Goal: Information Seeking & Learning: Compare options

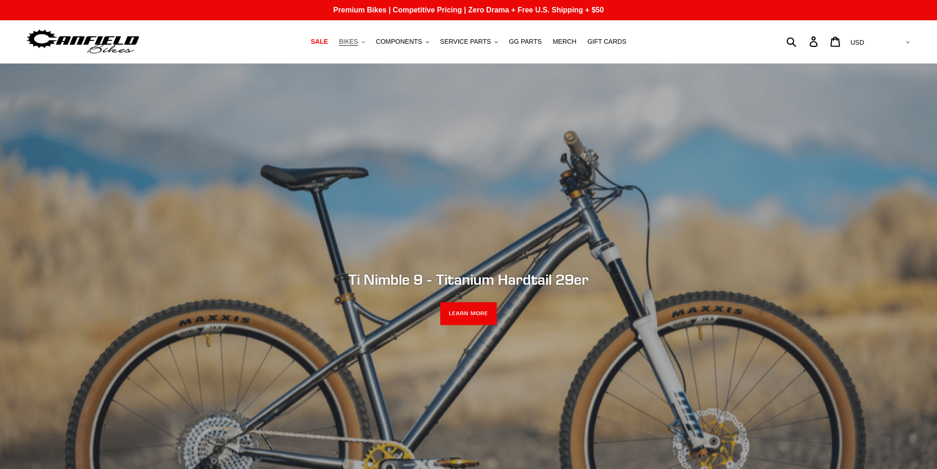
click at [358, 45] on span "BIKES" at bounding box center [348, 42] width 19 height 8
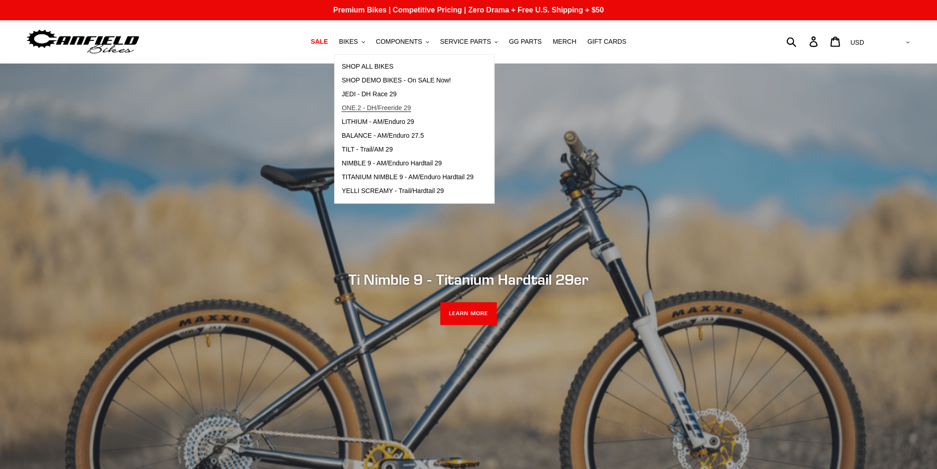
click at [380, 105] on span "ONE.2 - DH/Freeride 29" at bounding box center [376, 108] width 69 height 8
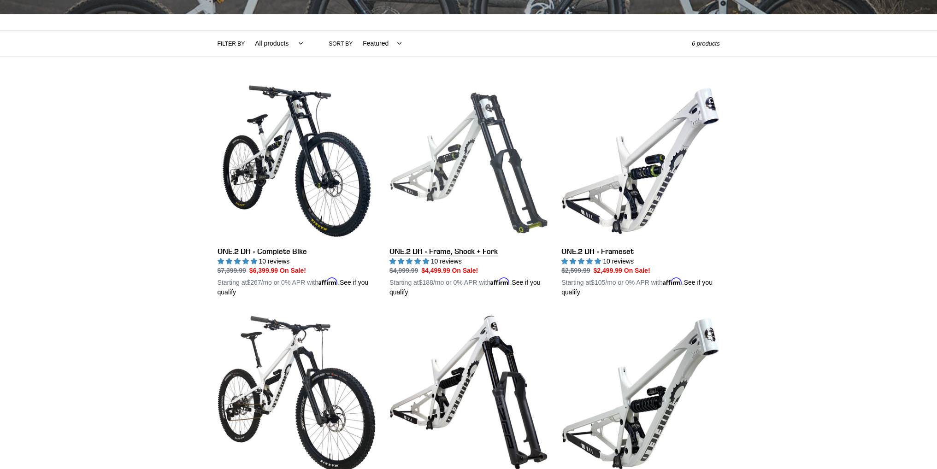
scroll to position [184, 0]
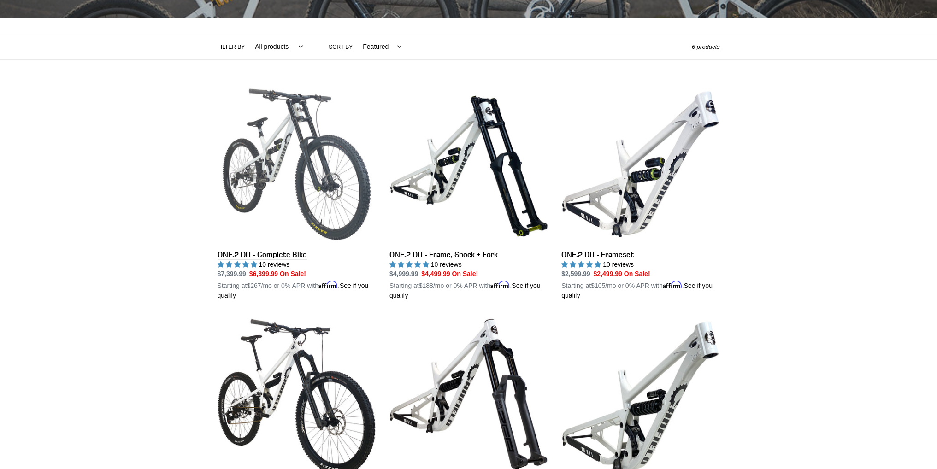
click at [300, 151] on link "ONE.2 DH - Complete Bike" at bounding box center [297, 193] width 158 height 216
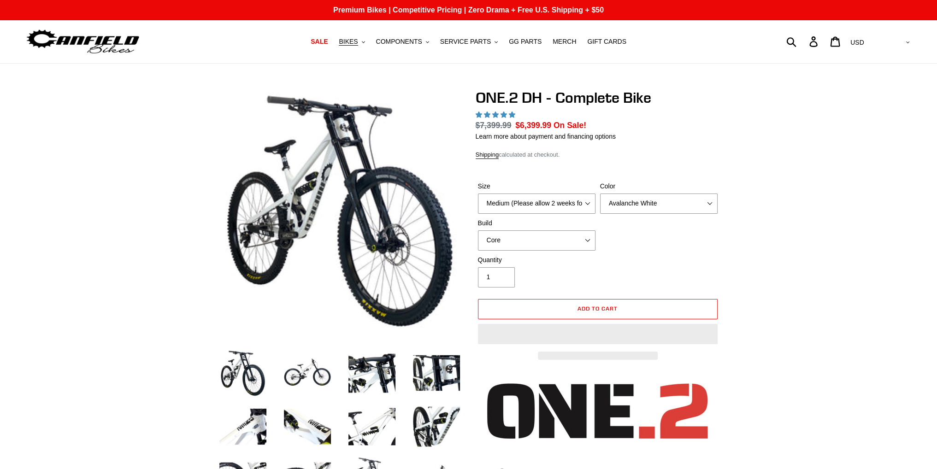
select select "highest-rating"
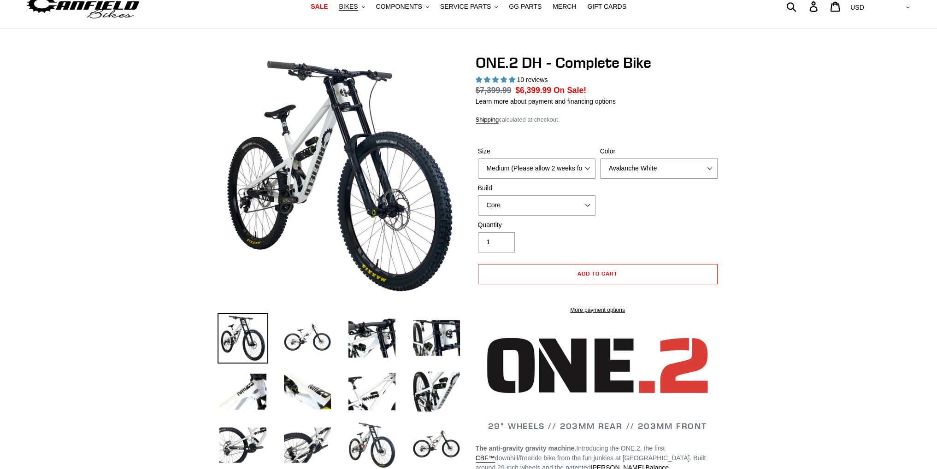
scroll to position [92, 0]
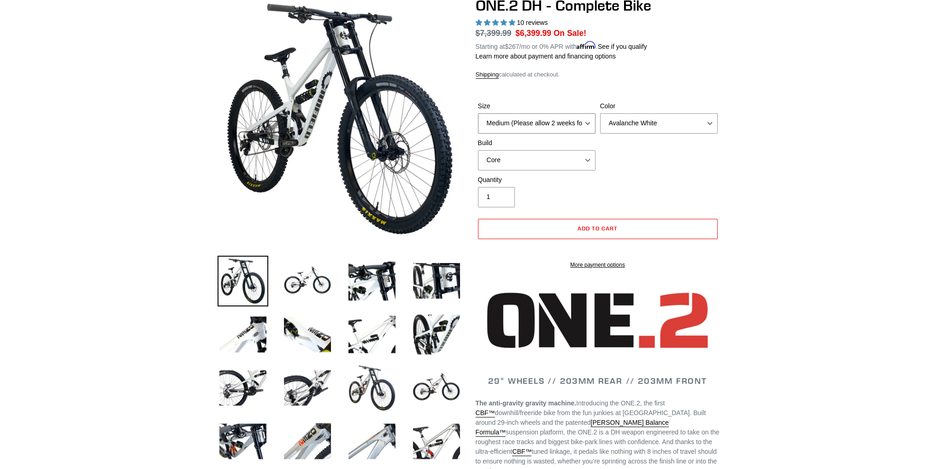
click at [550, 107] on div "Size Medium (Please allow 2 weeks for delivery) Large (Sold Out)" at bounding box center [537, 117] width 122 height 32
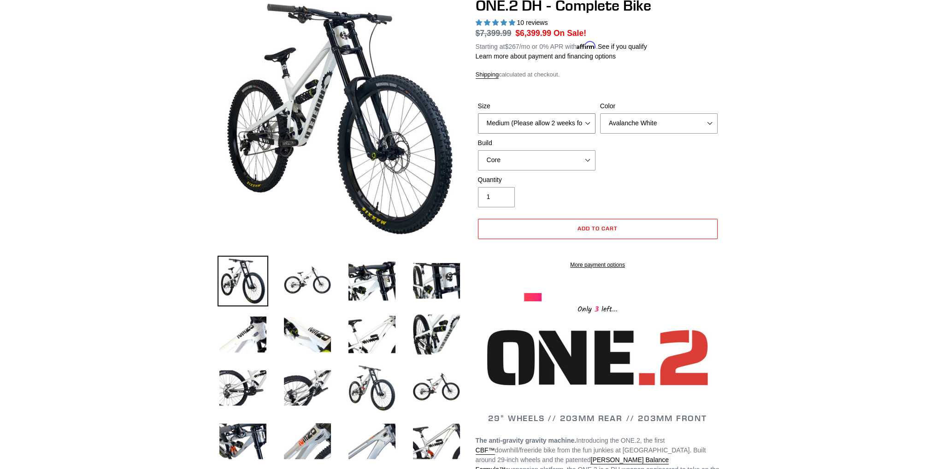
click at [532, 124] on select "Medium (Please allow 2 weeks for delivery) Large (Sold Out)" at bounding box center [537, 123] width 118 height 20
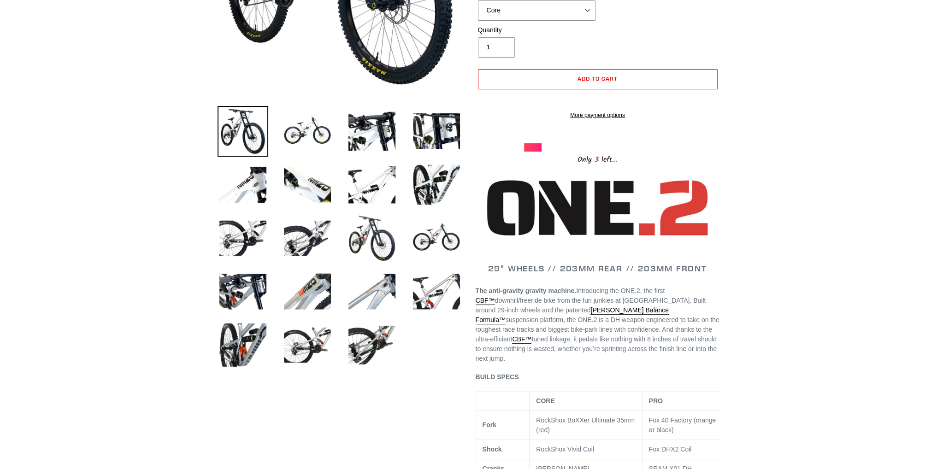
scroll to position [323, 0]
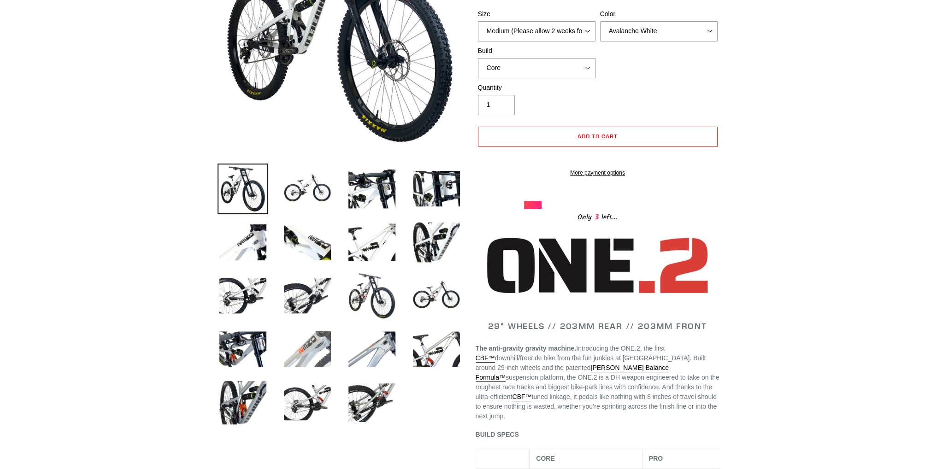
click at [320, 329] on img at bounding box center [307, 349] width 51 height 51
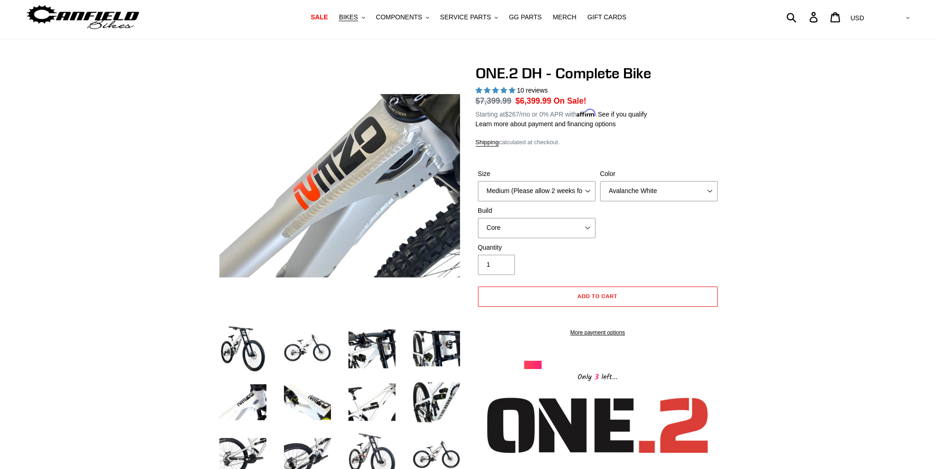
scroll to position [0, 0]
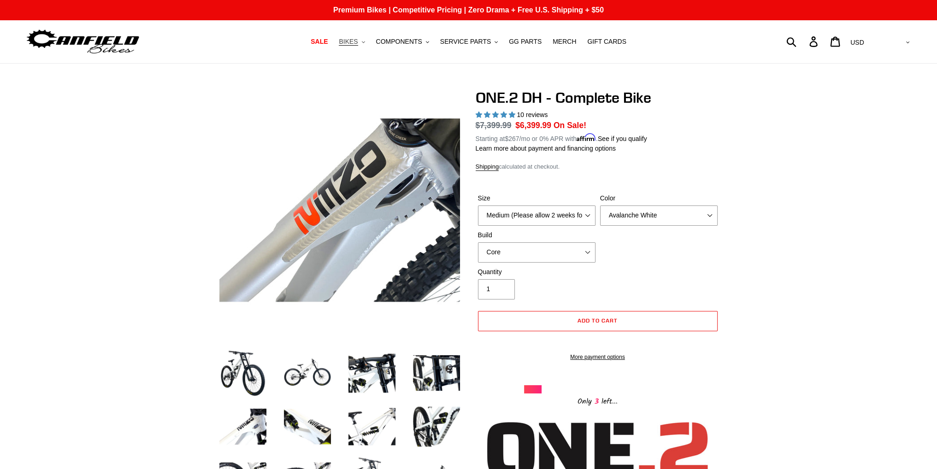
click at [358, 38] on span "BIKES" at bounding box center [348, 42] width 19 height 8
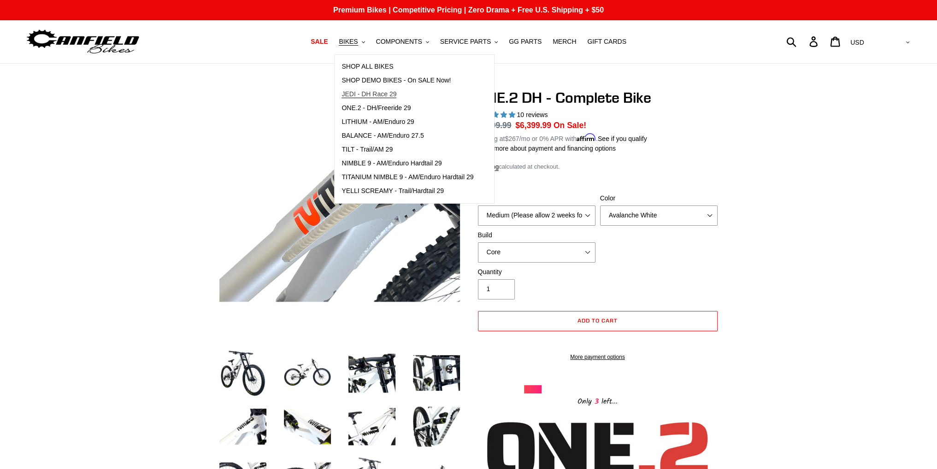
click at [385, 95] on span "JEDI - DH Race 29" at bounding box center [369, 94] width 55 height 8
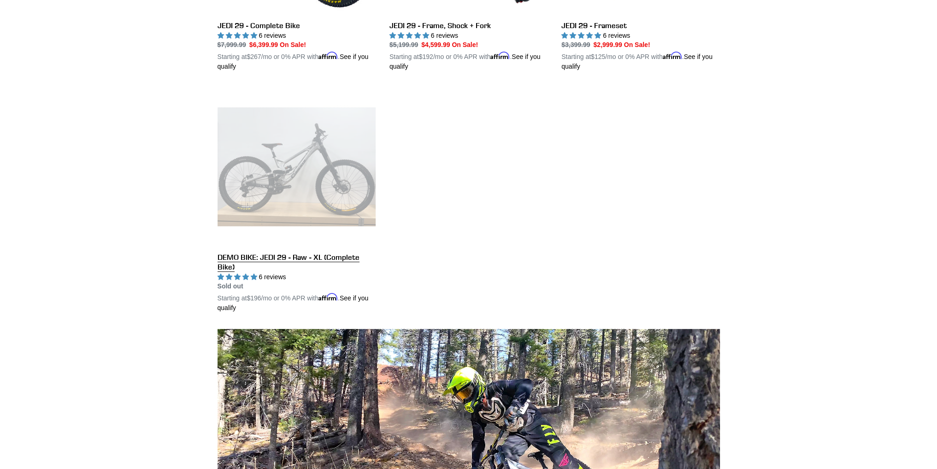
scroll to position [415, 0]
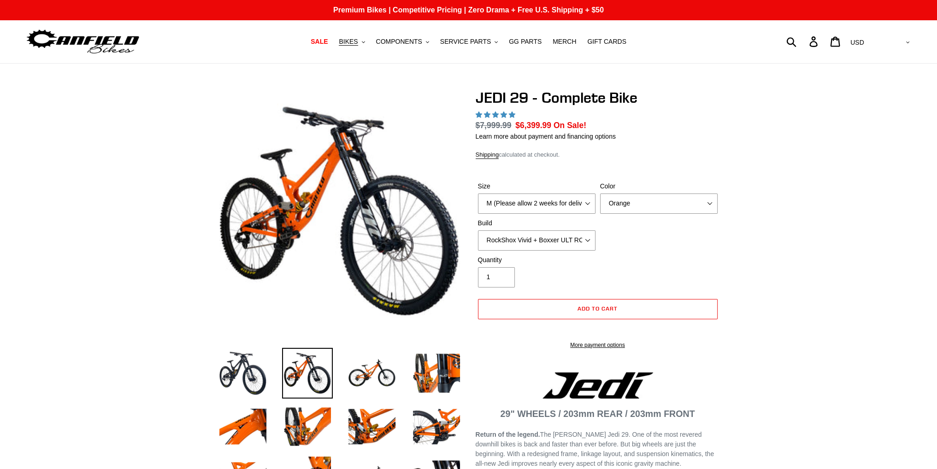
select select "highest-rating"
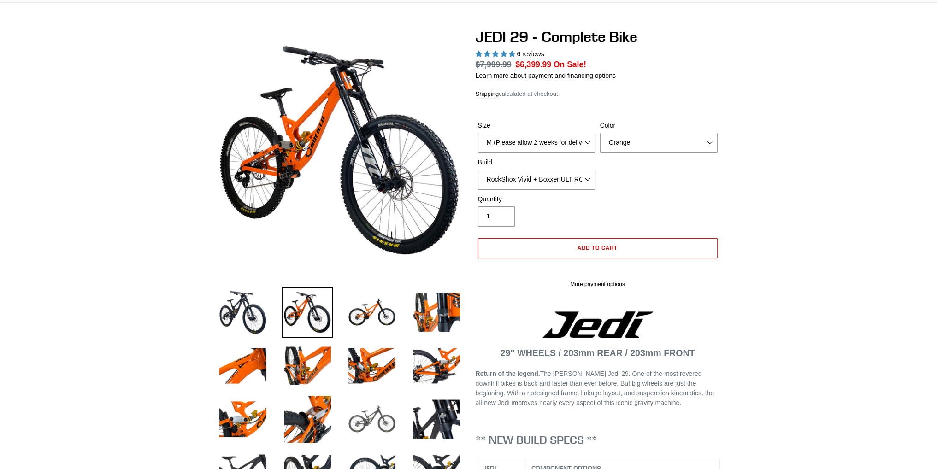
scroll to position [138, 0]
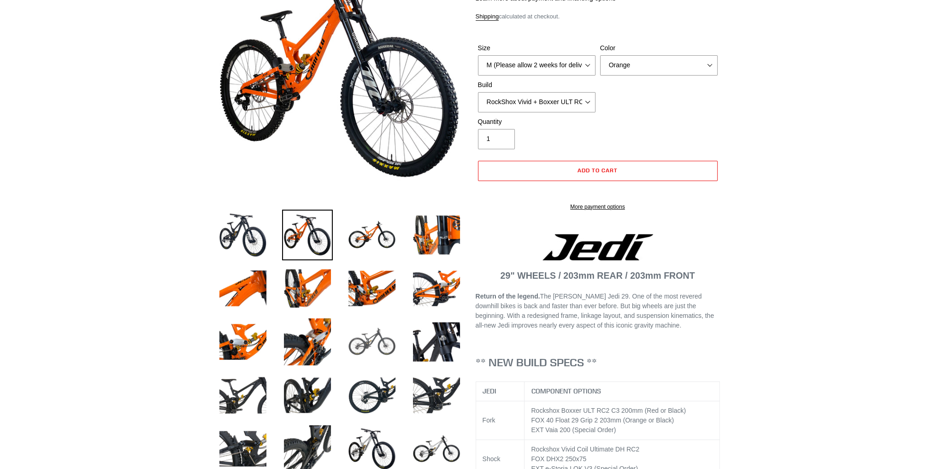
click at [388, 355] on img at bounding box center [372, 342] width 51 height 51
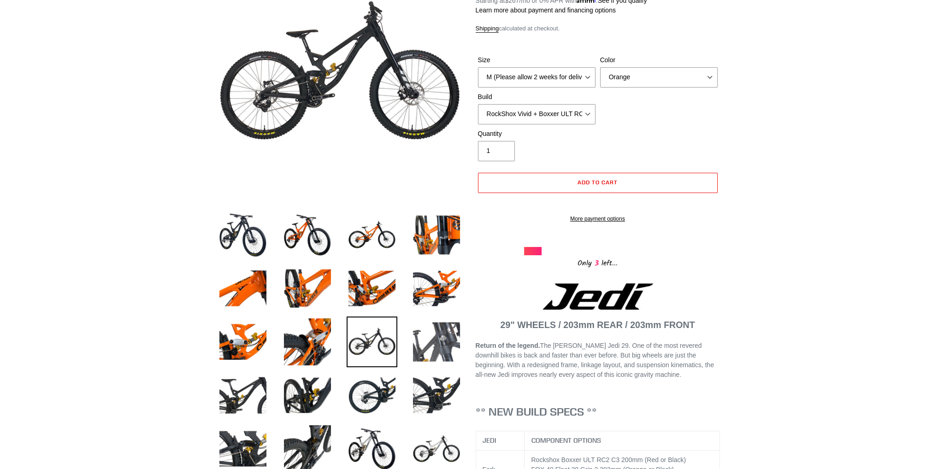
click at [447, 331] on img at bounding box center [436, 342] width 51 height 51
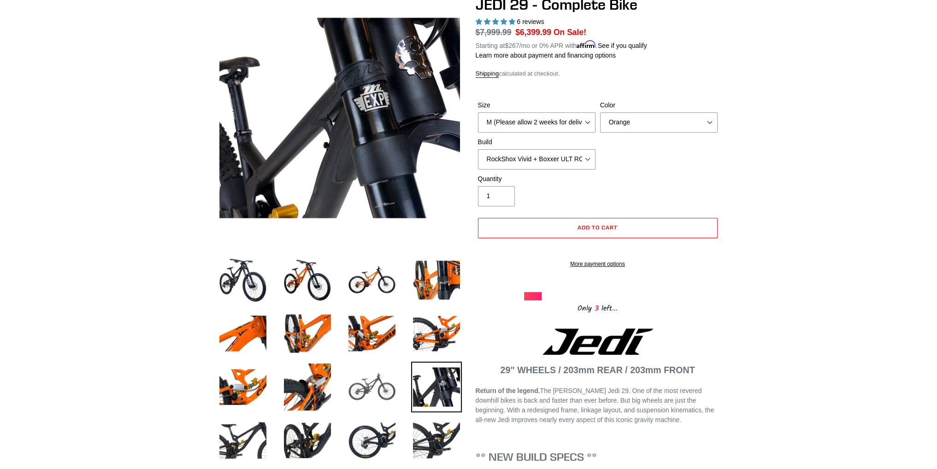
scroll to position [92, 0]
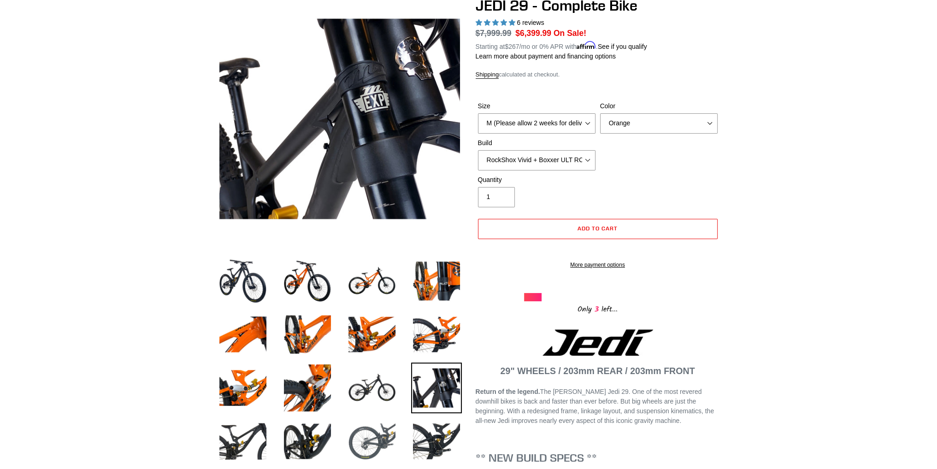
click at [376, 418] on img at bounding box center [372, 441] width 51 height 51
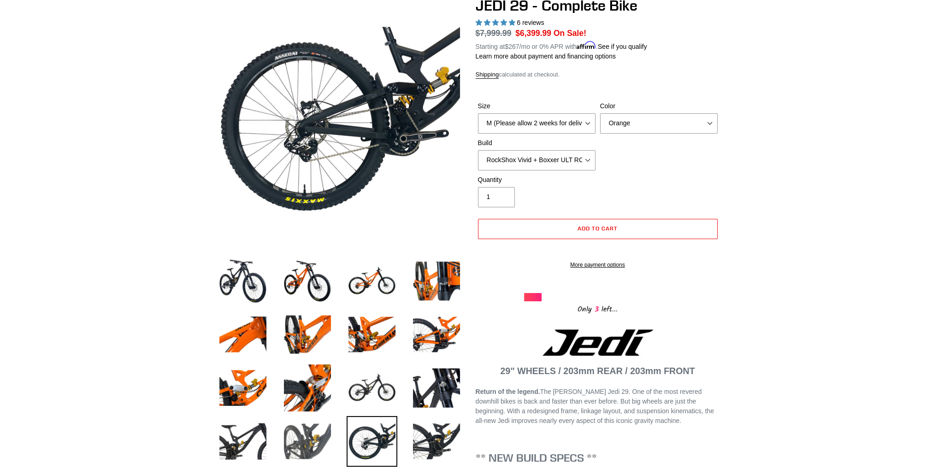
click at [286, 441] on img at bounding box center [307, 441] width 51 height 51
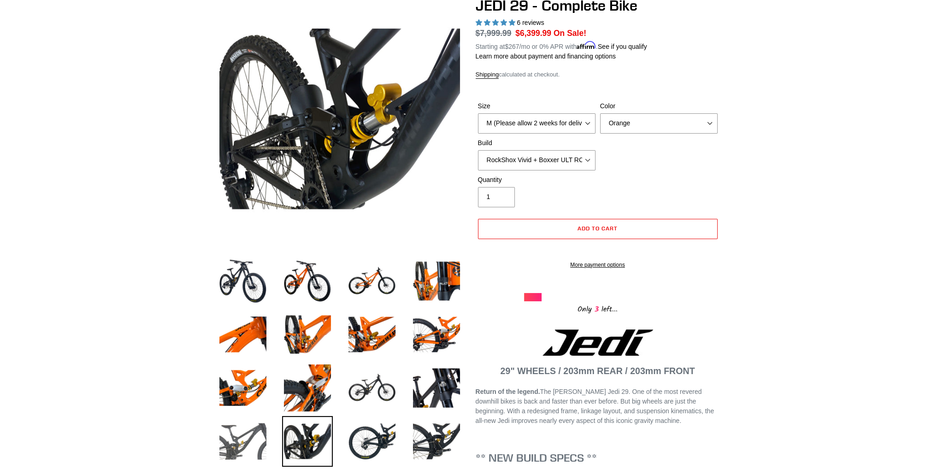
click at [261, 438] on img at bounding box center [243, 441] width 51 height 51
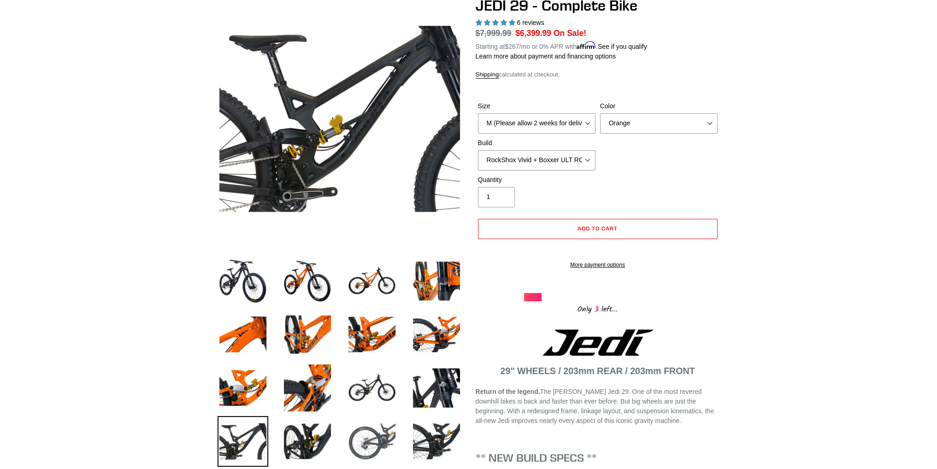
click at [377, 447] on img at bounding box center [372, 441] width 51 height 51
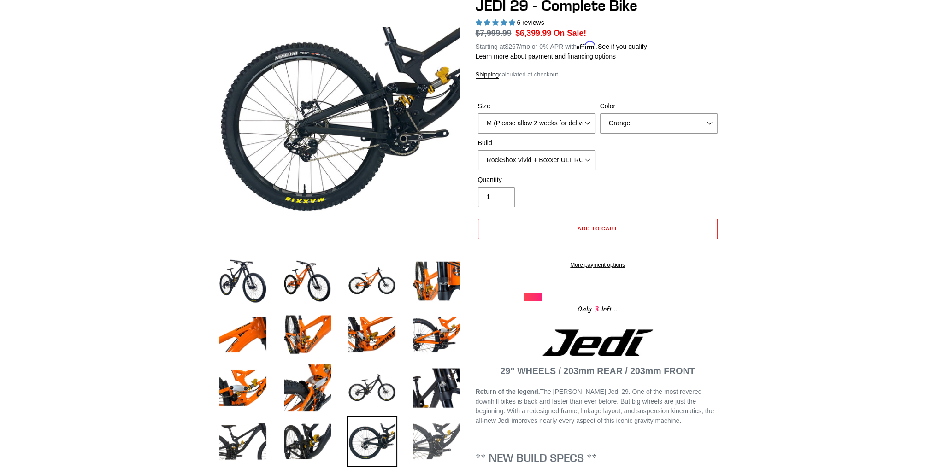
click at [413, 449] on img at bounding box center [436, 441] width 51 height 51
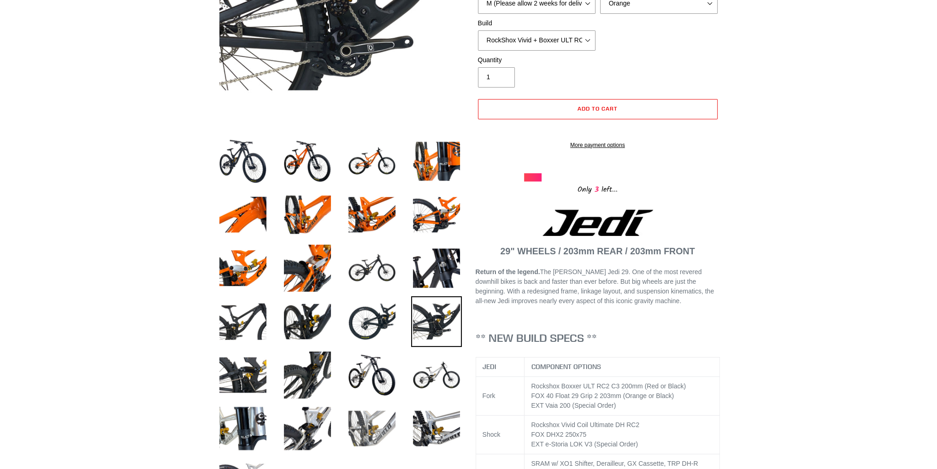
scroll to position [231, 0]
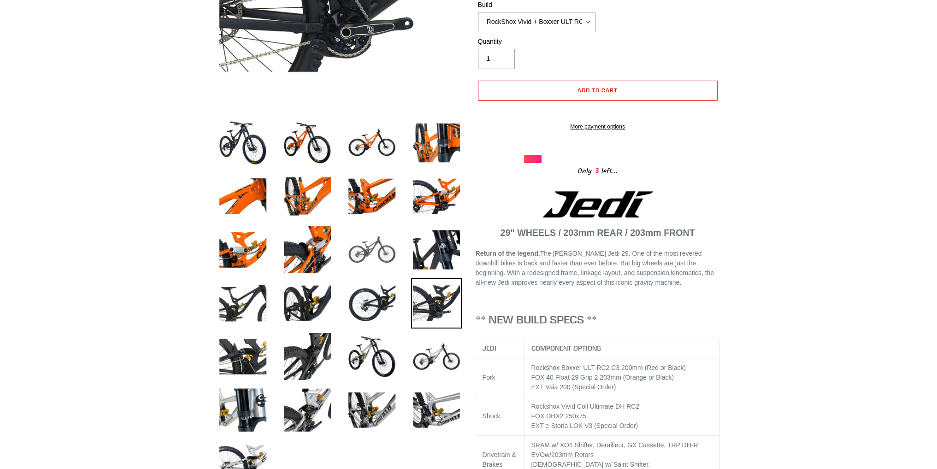
click at [360, 246] on img at bounding box center [372, 250] width 51 height 51
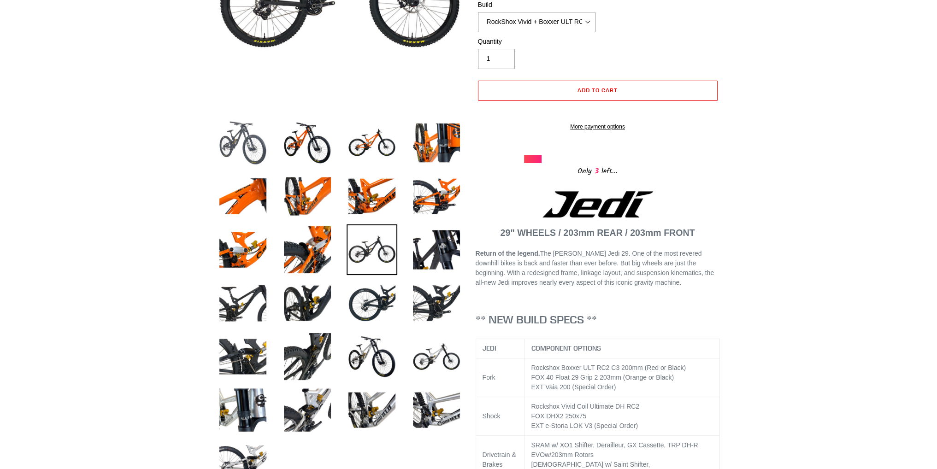
click at [266, 141] on img at bounding box center [243, 143] width 51 height 51
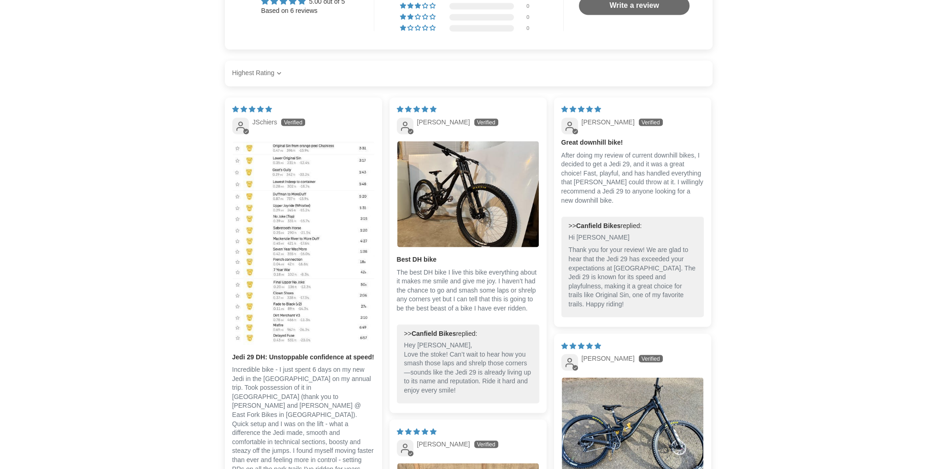
scroll to position [2289, 0]
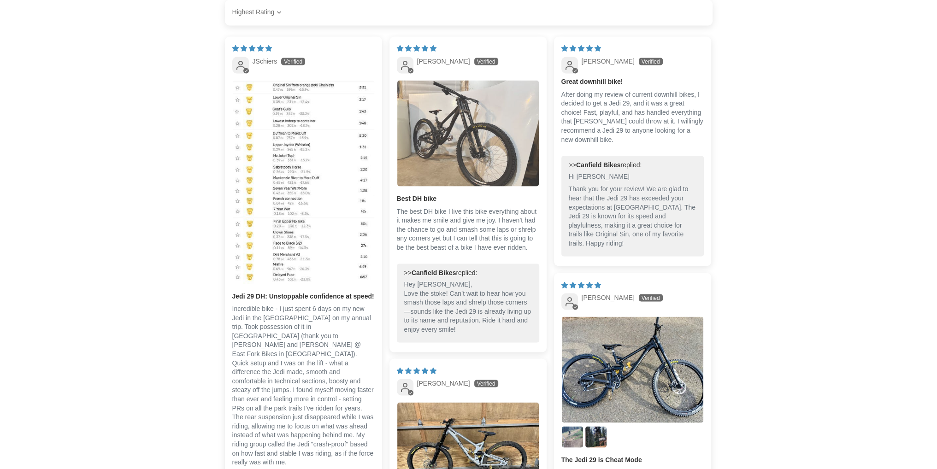
click at [497, 126] on img "Link to user picture 1" at bounding box center [468, 133] width 142 height 106
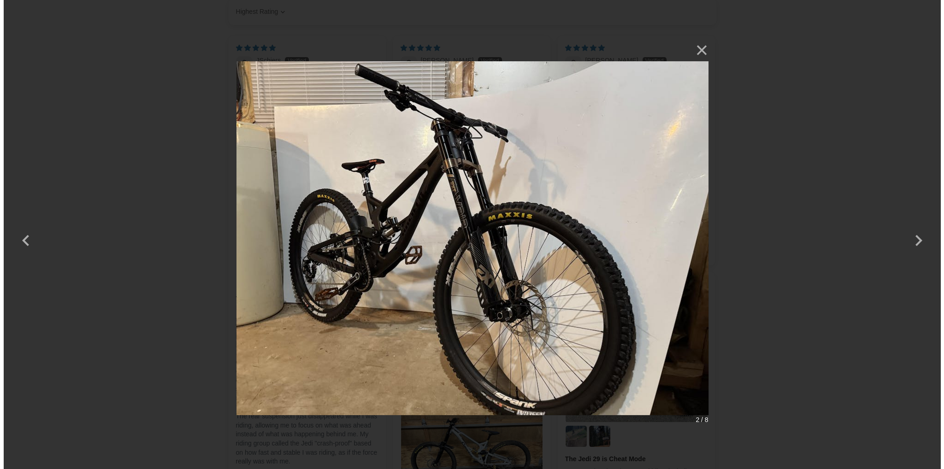
scroll to position [0, 0]
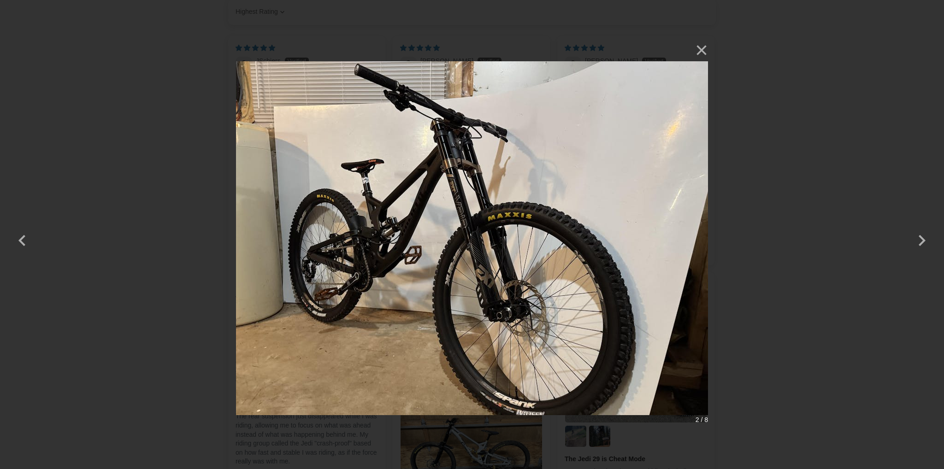
click at [789, 120] on div "× 2 / 8 Loading..." at bounding box center [472, 234] width 944 height 469
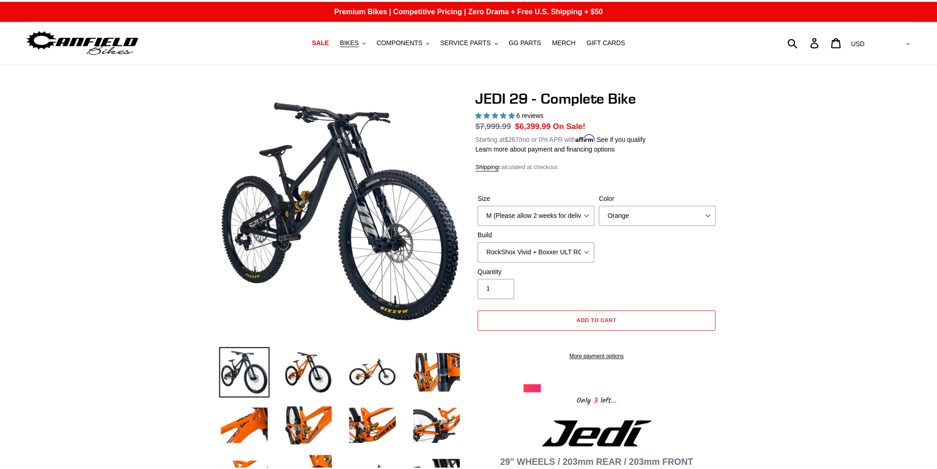
scroll to position [2289, 0]
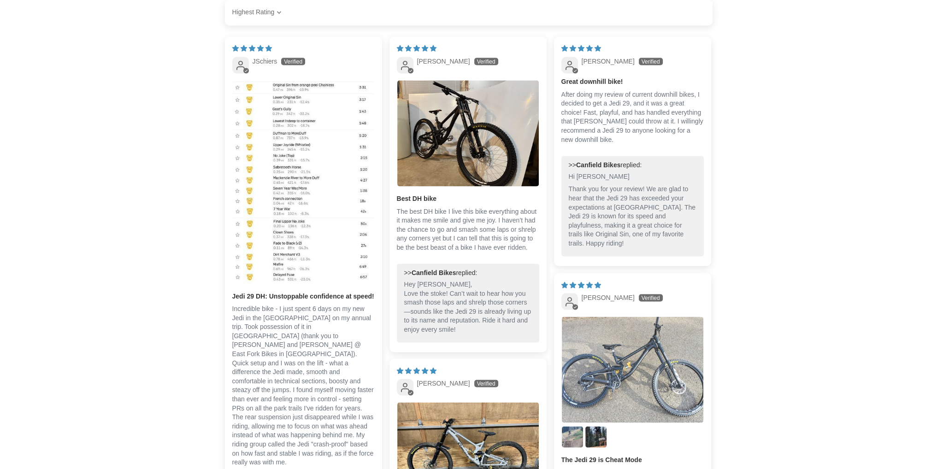
click at [663, 351] on img "Link to user picture 1" at bounding box center [633, 370] width 142 height 106
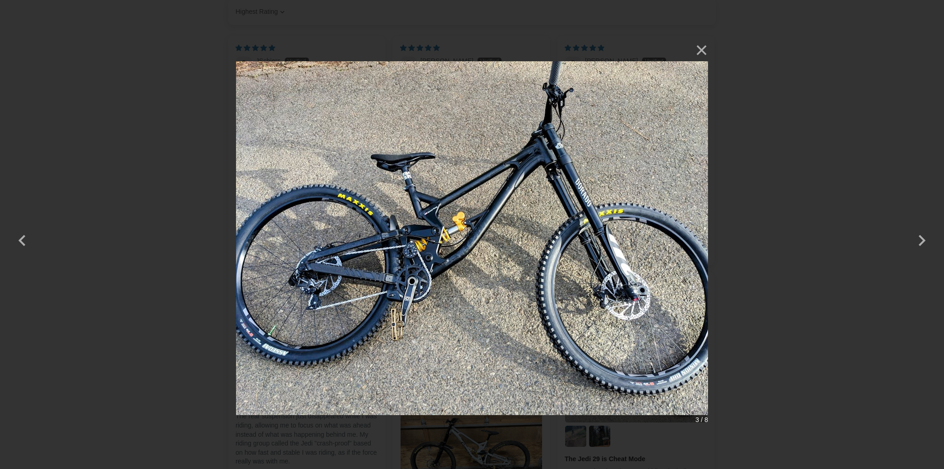
click at [751, 285] on div "× 3 / 8" at bounding box center [472, 234] width 944 height 469
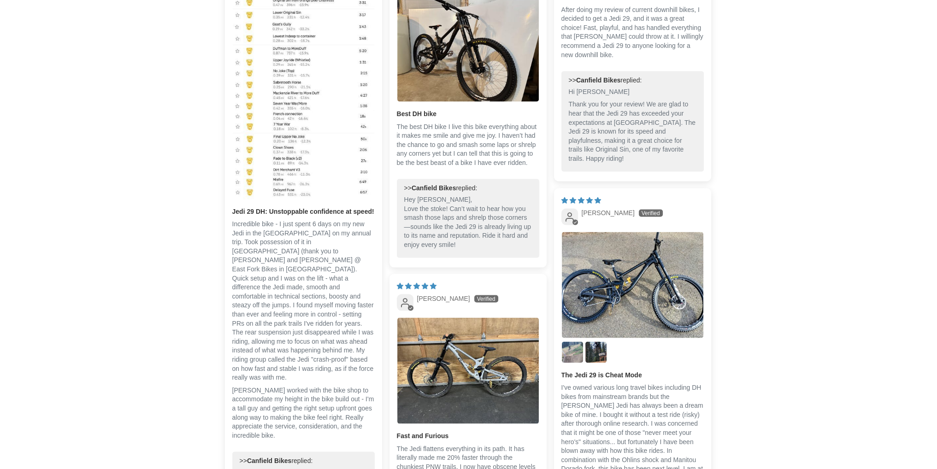
scroll to position [2473, 0]
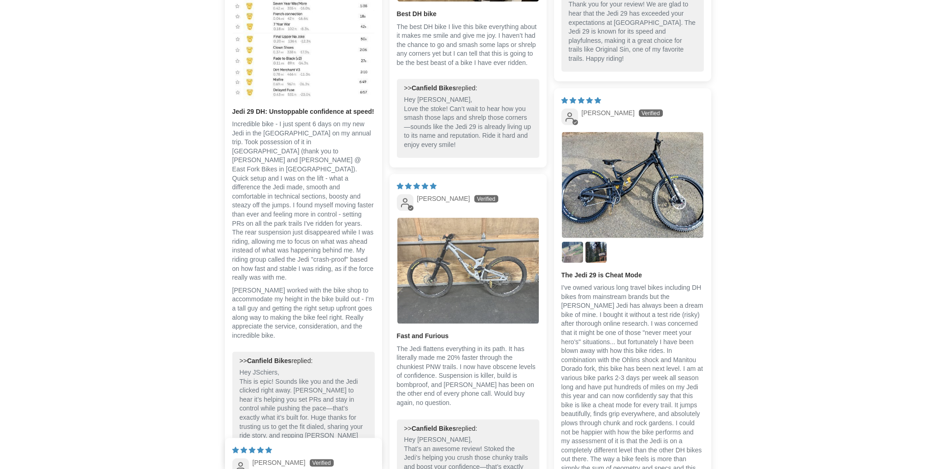
click at [467, 266] on img "Link to user picture 1" at bounding box center [468, 271] width 142 height 106
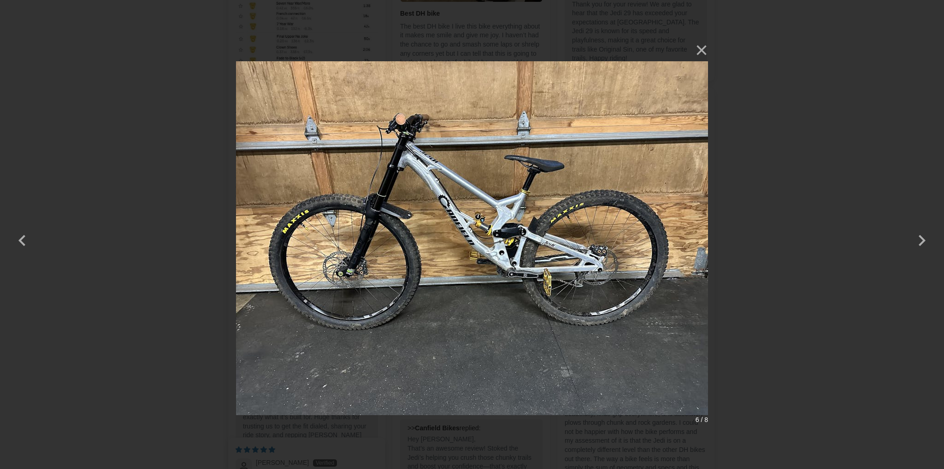
drag, startPoint x: 810, startPoint y: 217, endPoint x: 568, endPoint y: 160, distance: 248.5
click at [810, 216] on div "× 6 / 8" at bounding box center [472, 234] width 944 height 469
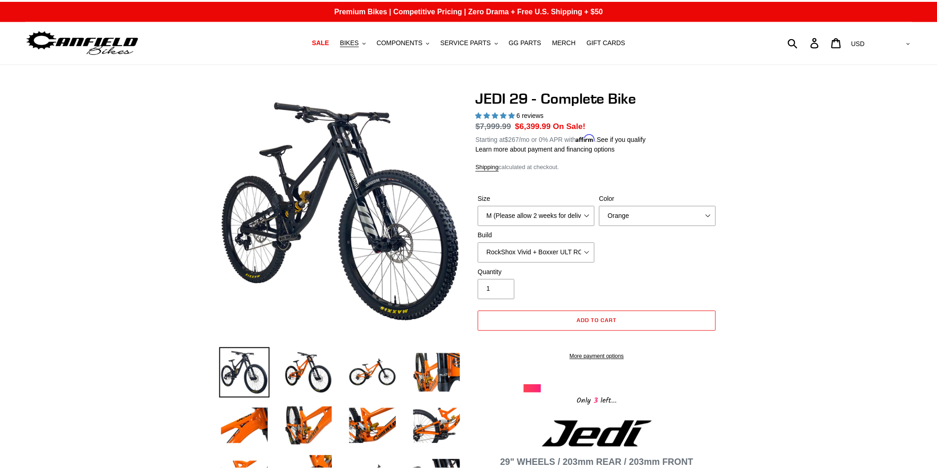
scroll to position [2473, 0]
